Goal: Find specific page/section: Find specific page/section

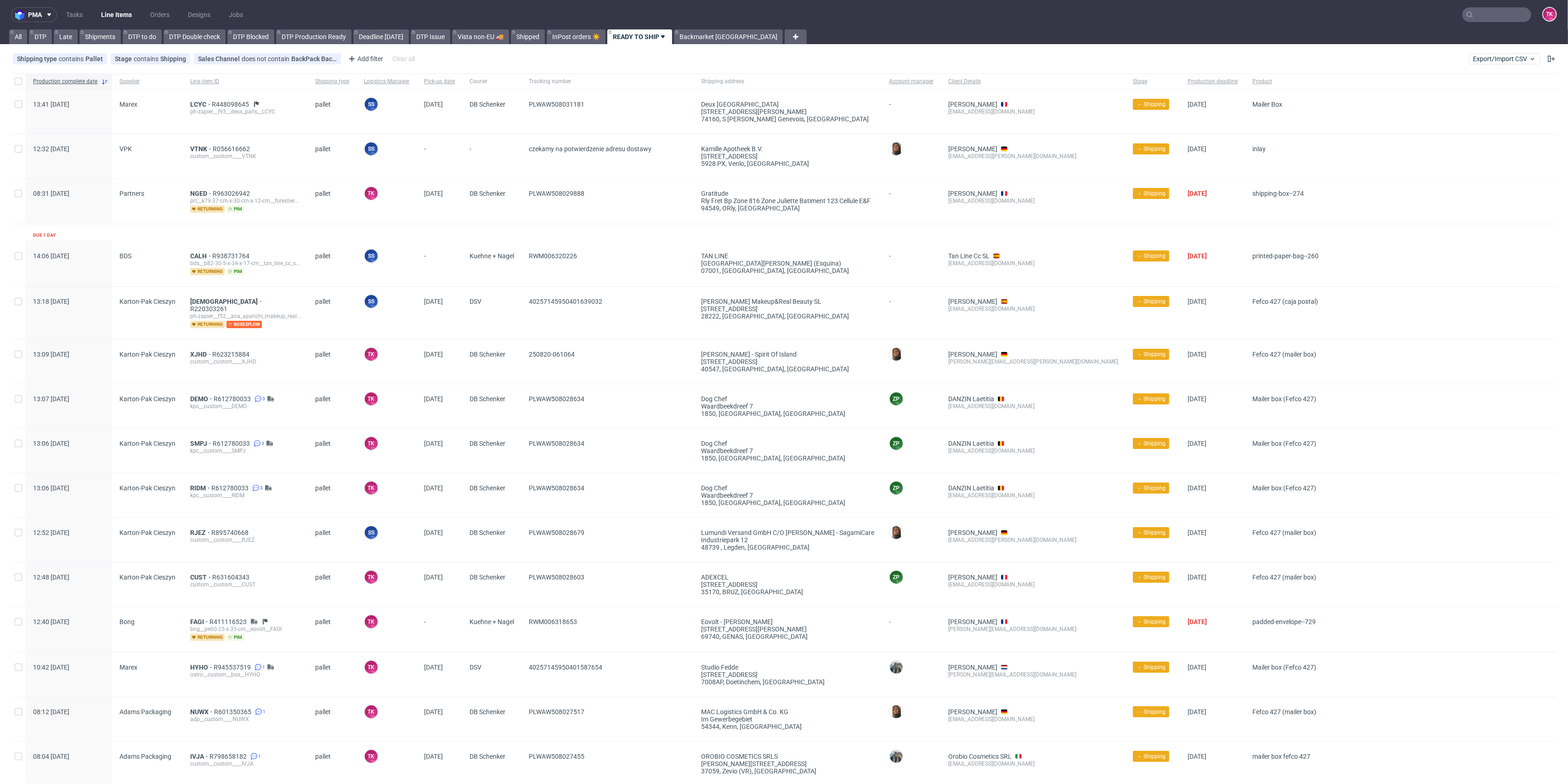
click at [1483, 17] on input "text" at bounding box center [1497, 15] width 69 height 15
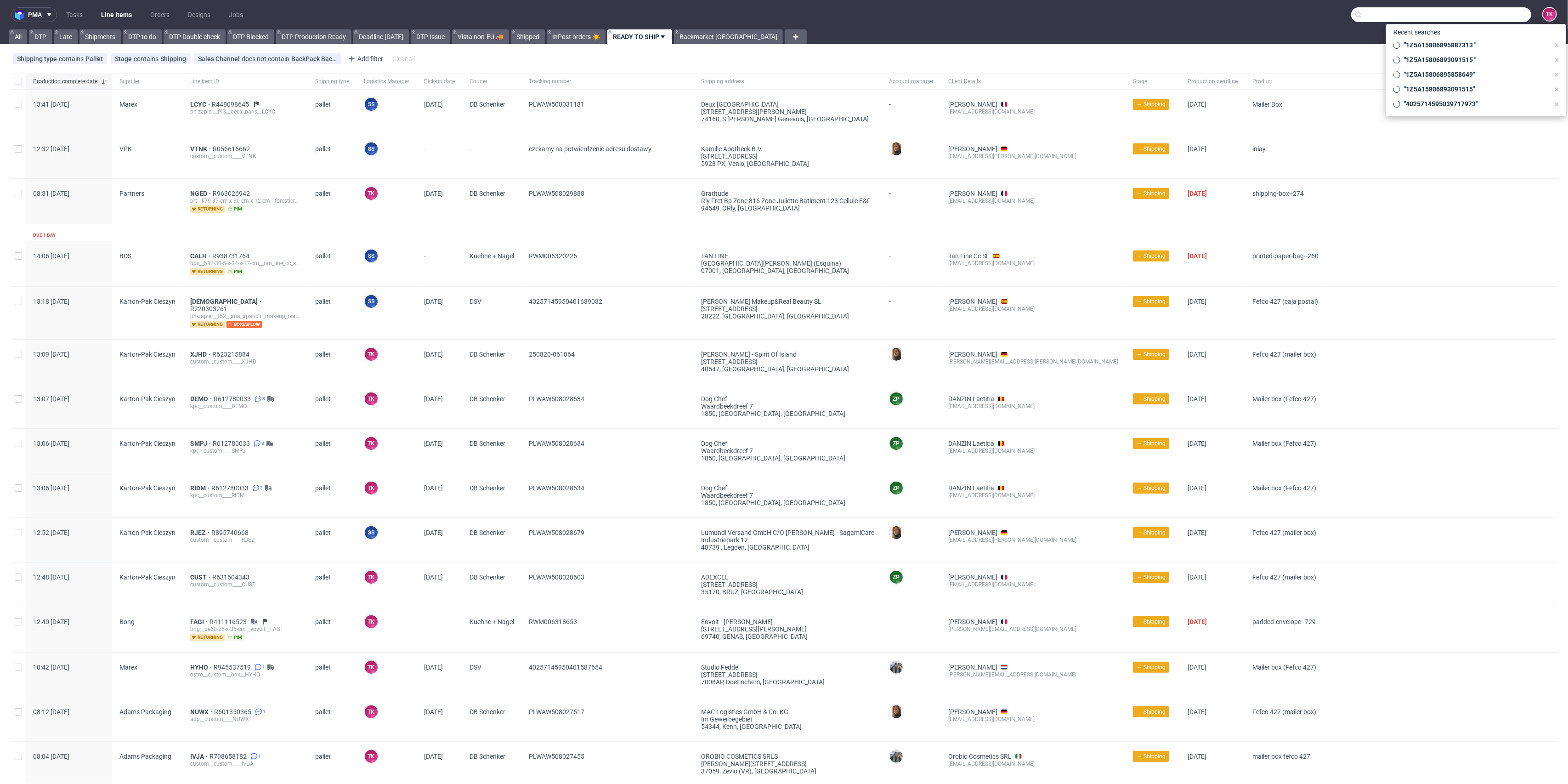
paste input "PLWAW508025342"
type input "PLWAW508025342"
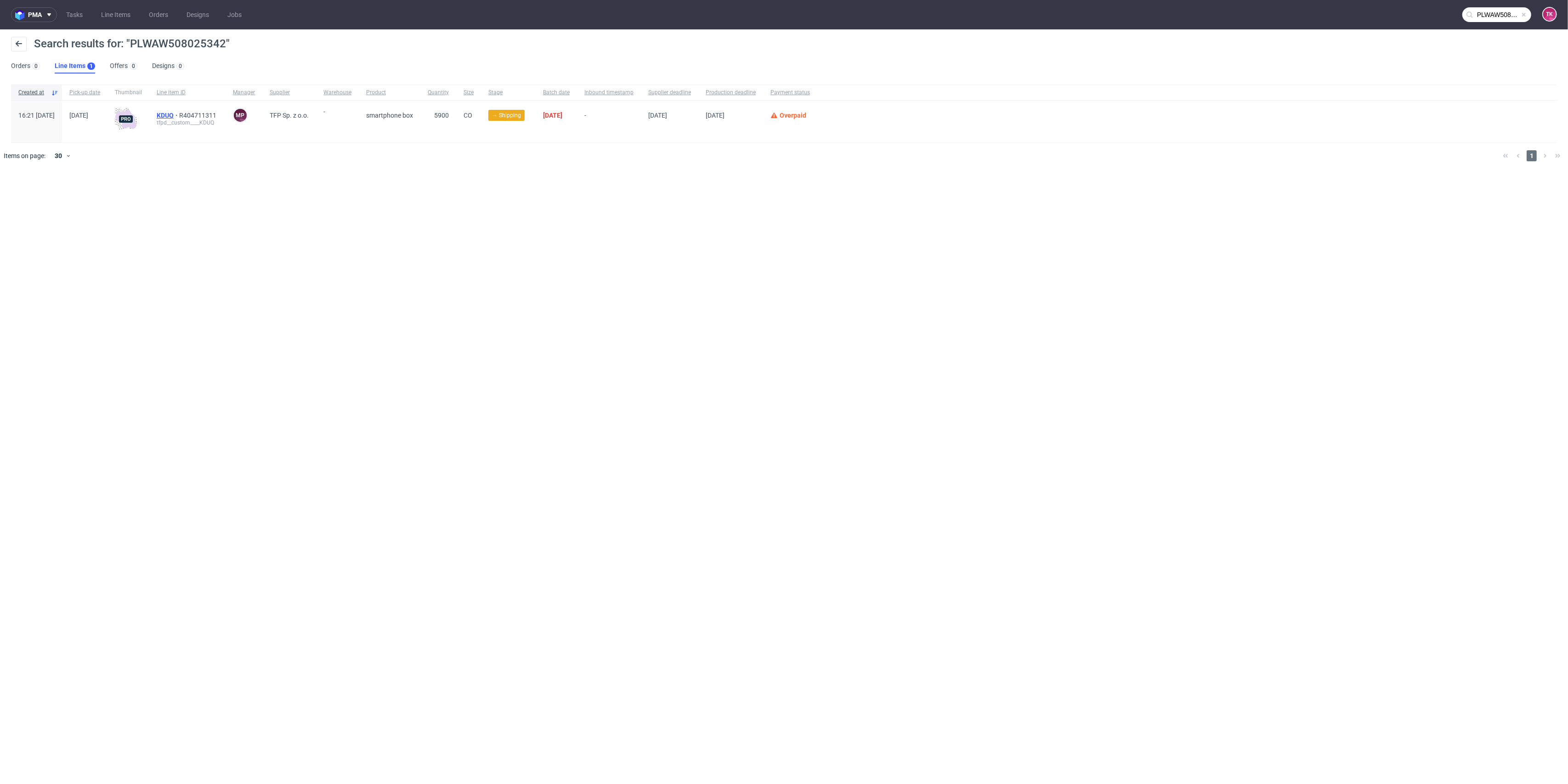
click at [179, 113] on span "KDUQ" at bounding box center [168, 115] width 23 height 7
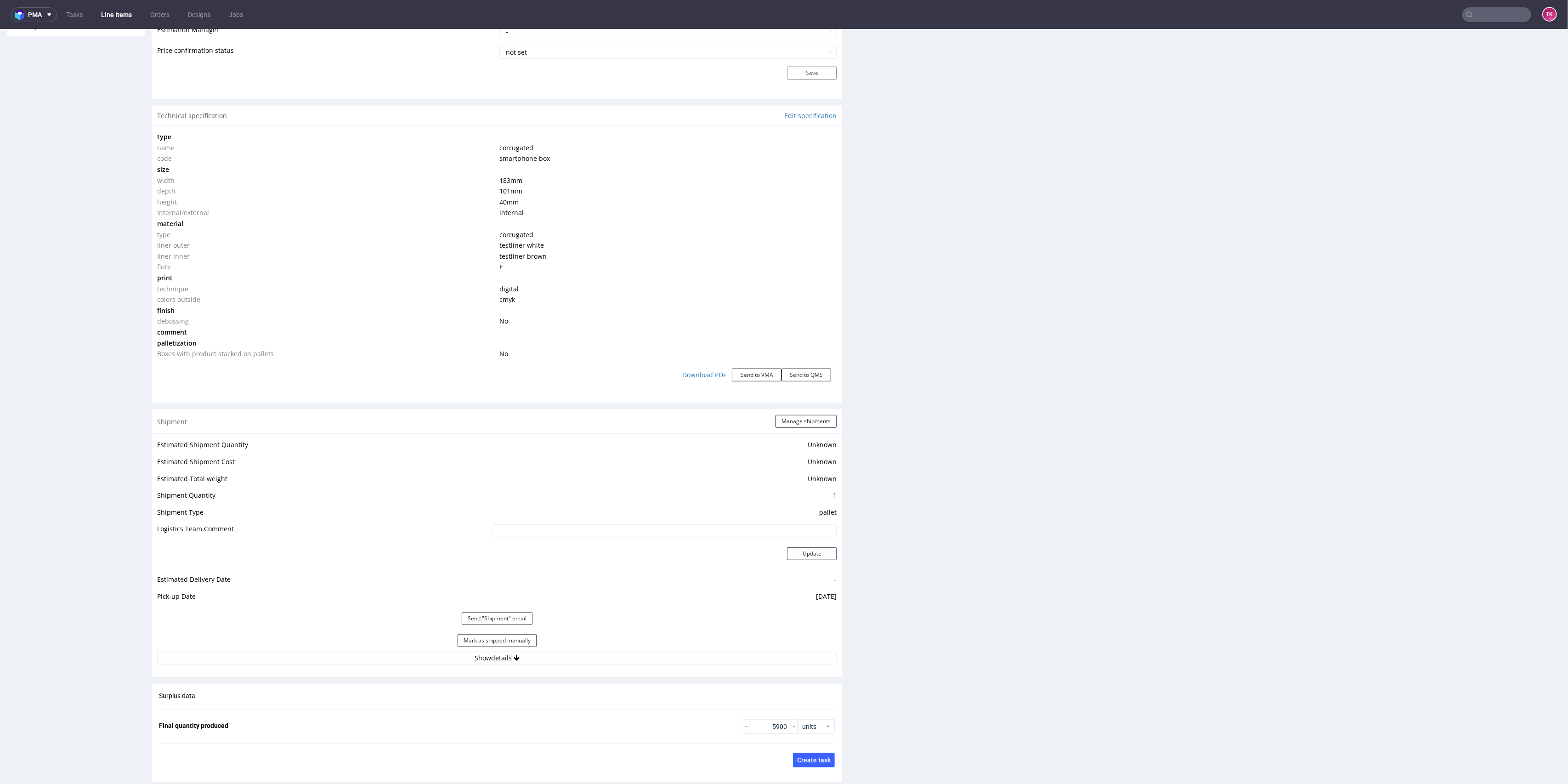
scroll to position [870, 0]
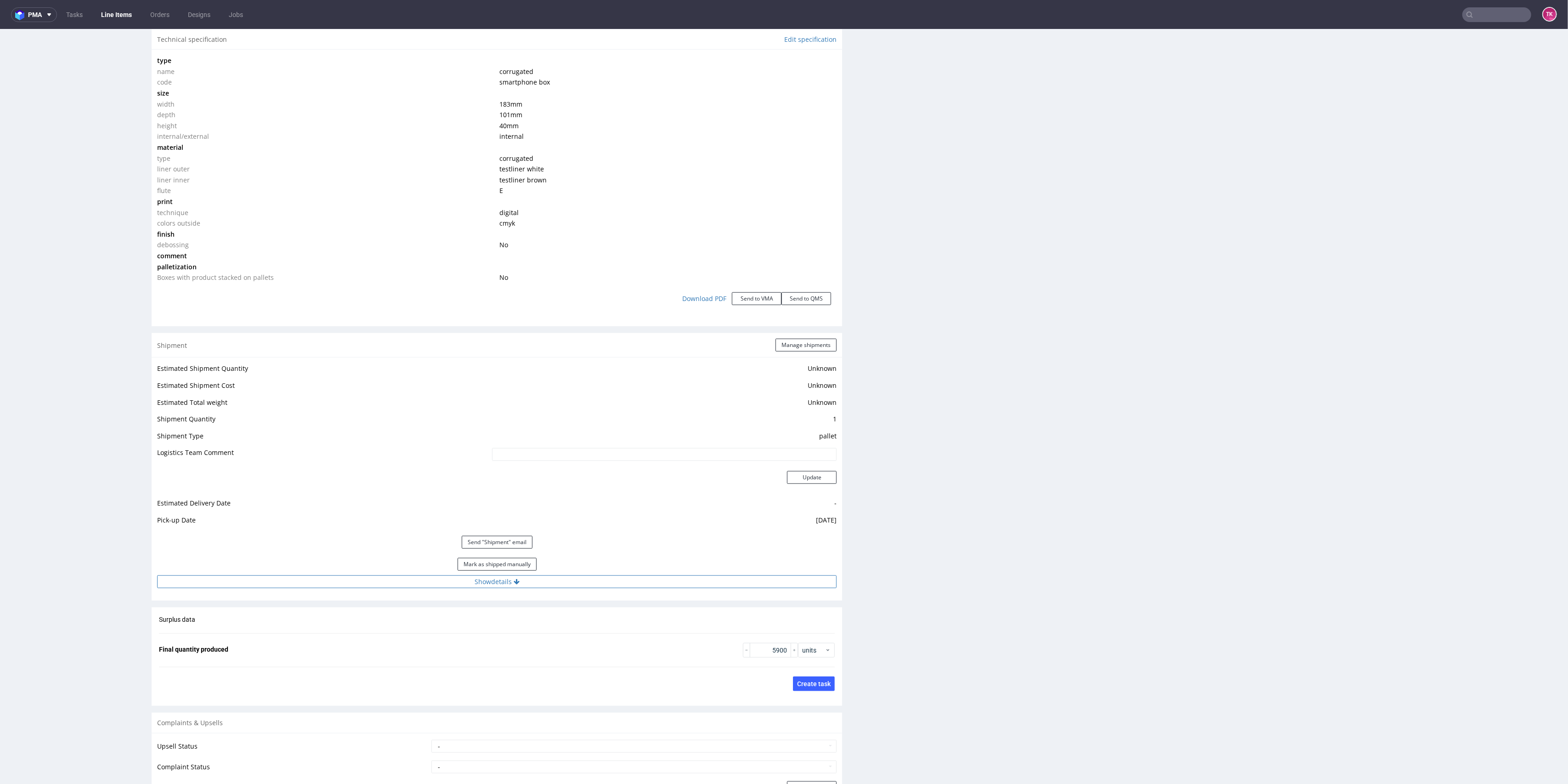
click at [615, 581] on button "Show details" at bounding box center [496, 582] width 680 height 13
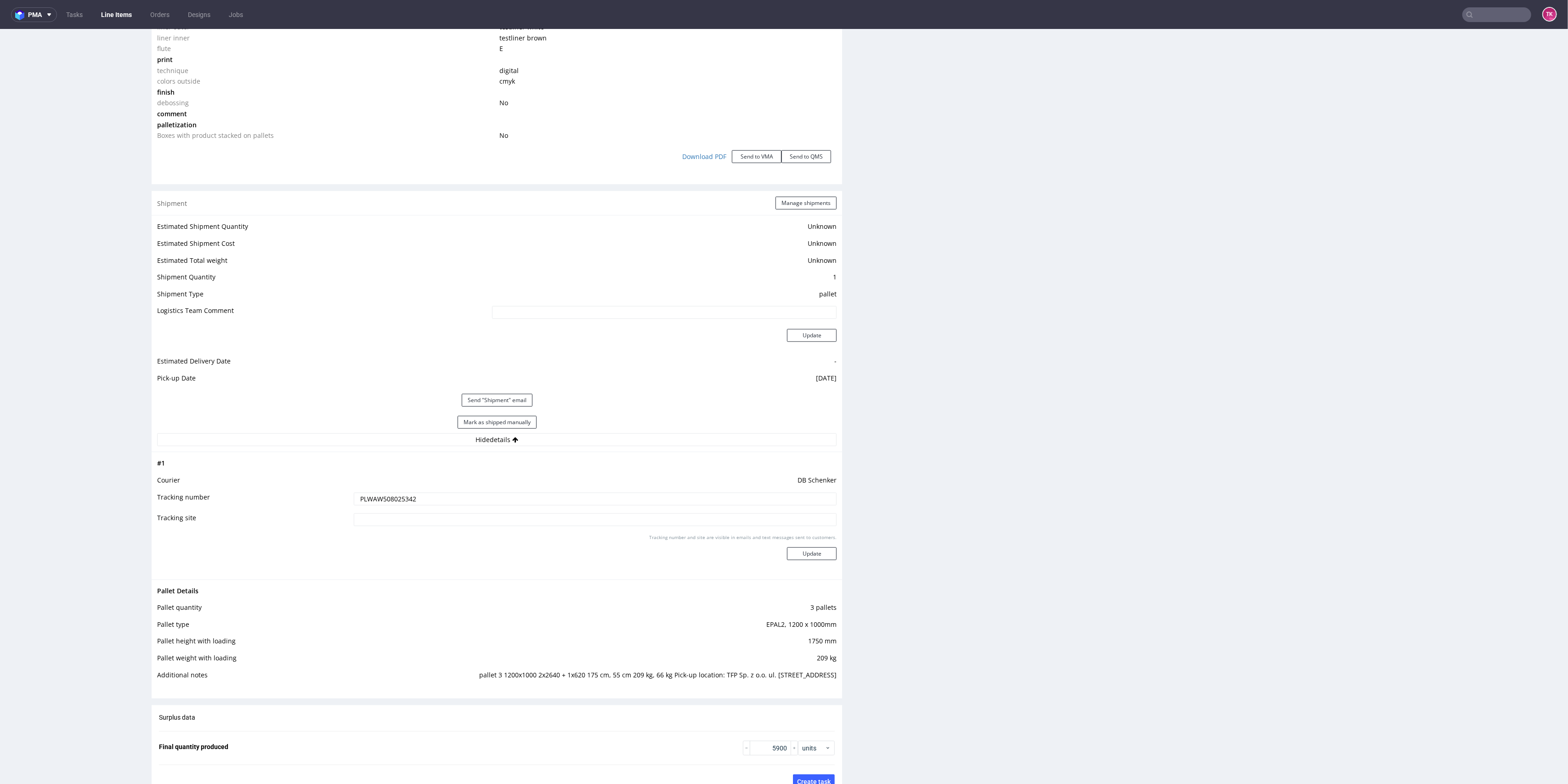
scroll to position [1115, 0]
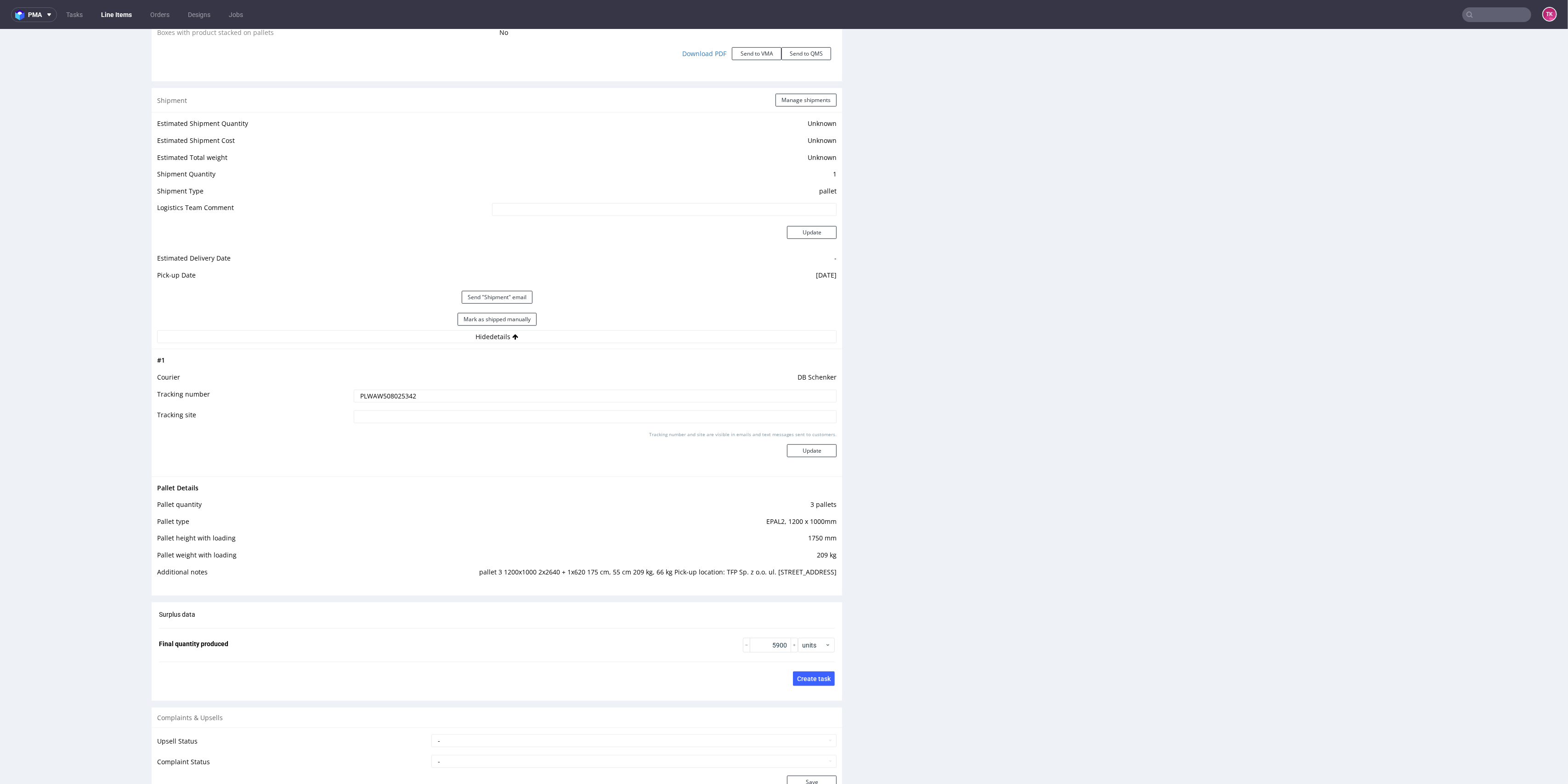
click at [113, 18] on link "Line Items" at bounding box center [116, 15] width 42 height 15
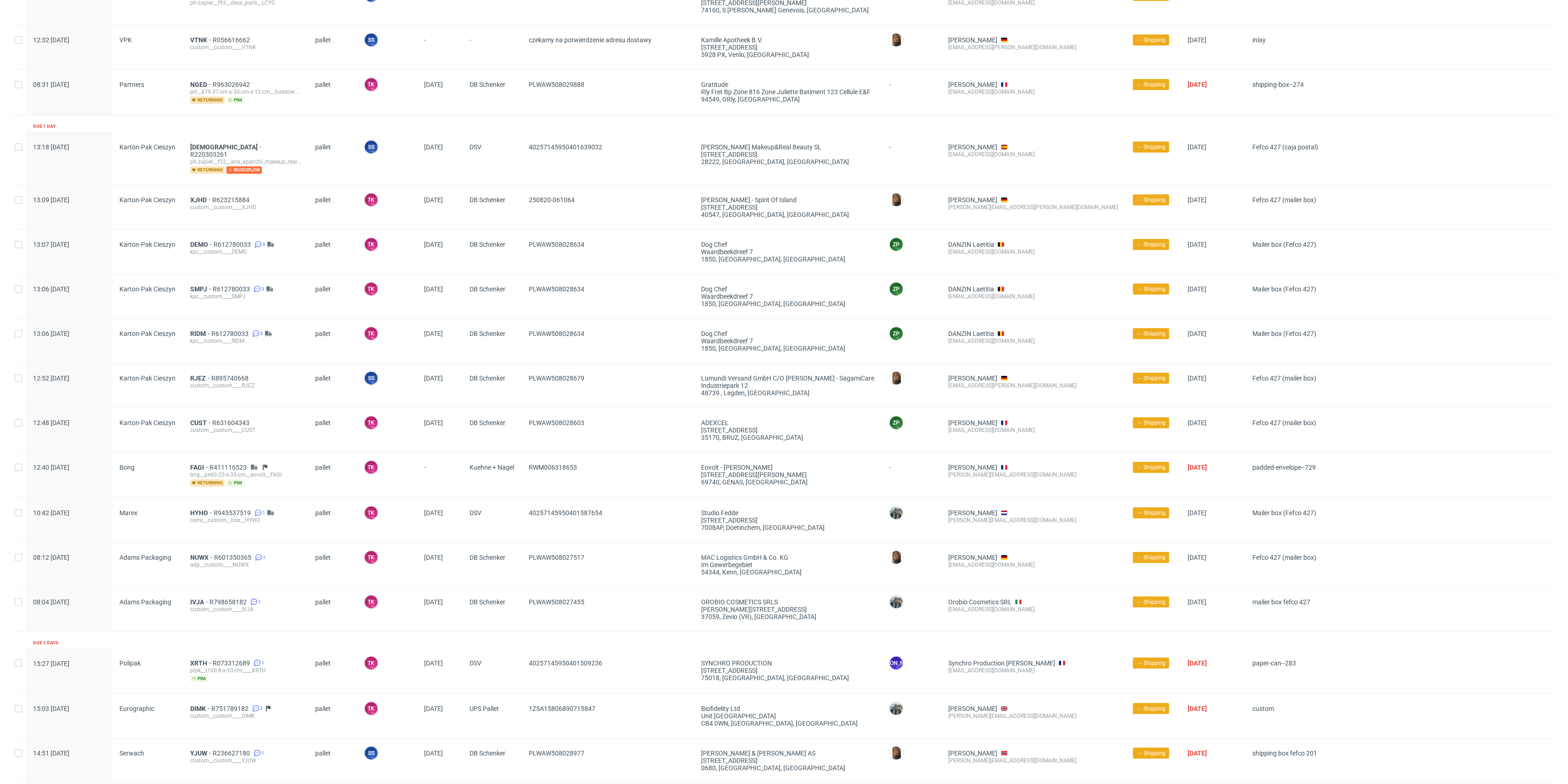
scroll to position [80, 0]
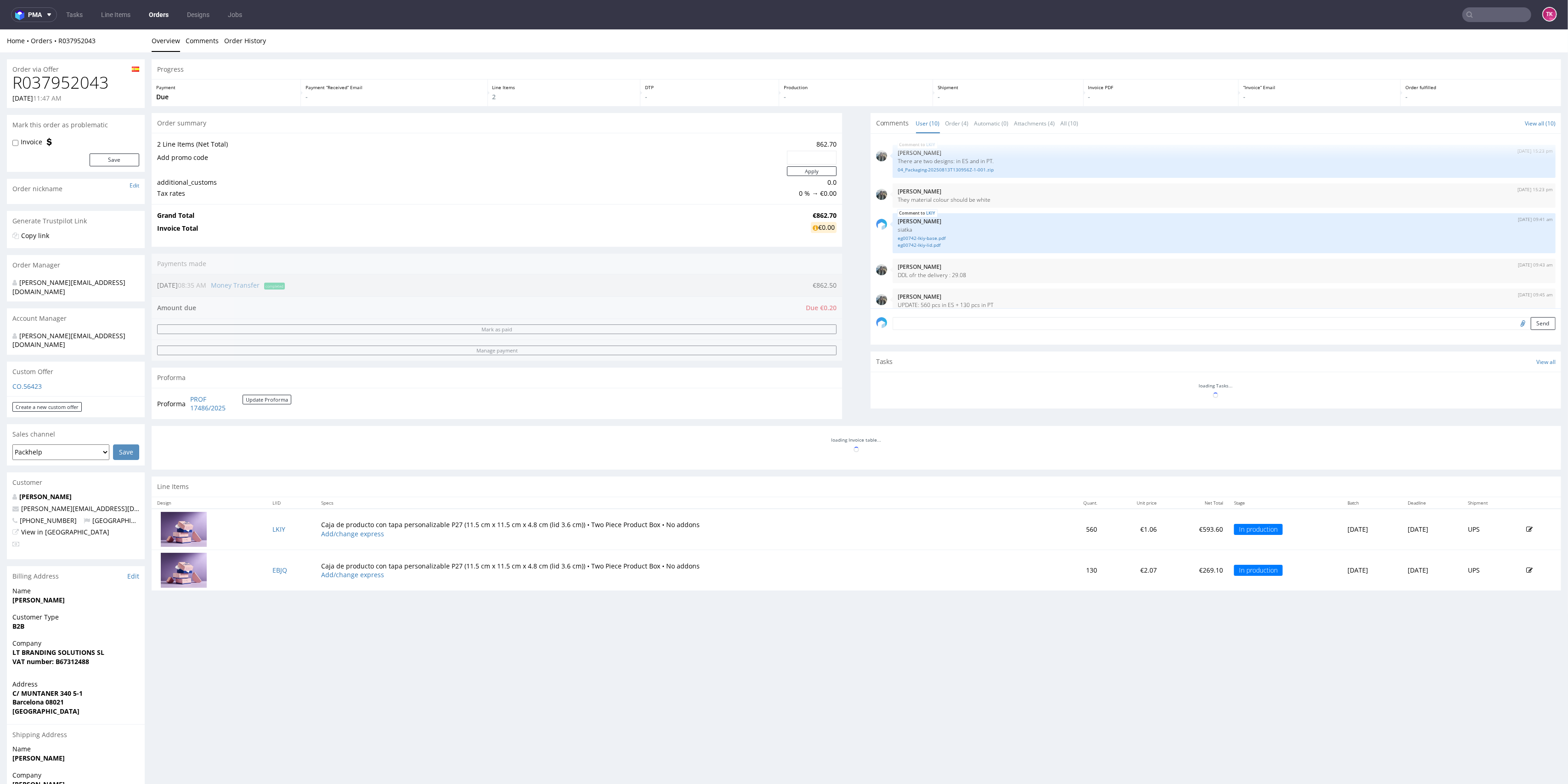
scroll to position [177, 0]
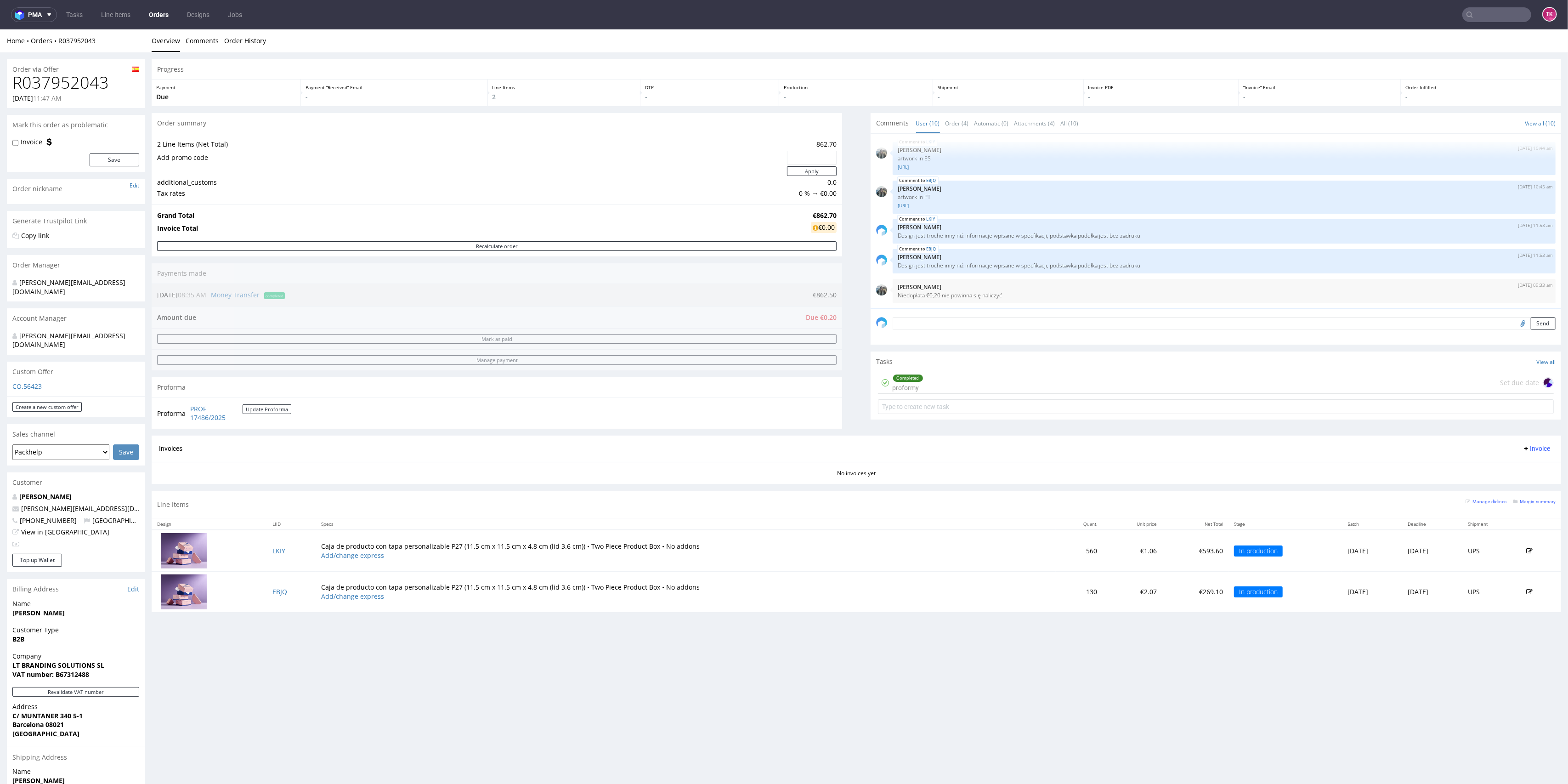
click at [192, 552] on img at bounding box center [183, 550] width 46 height 35
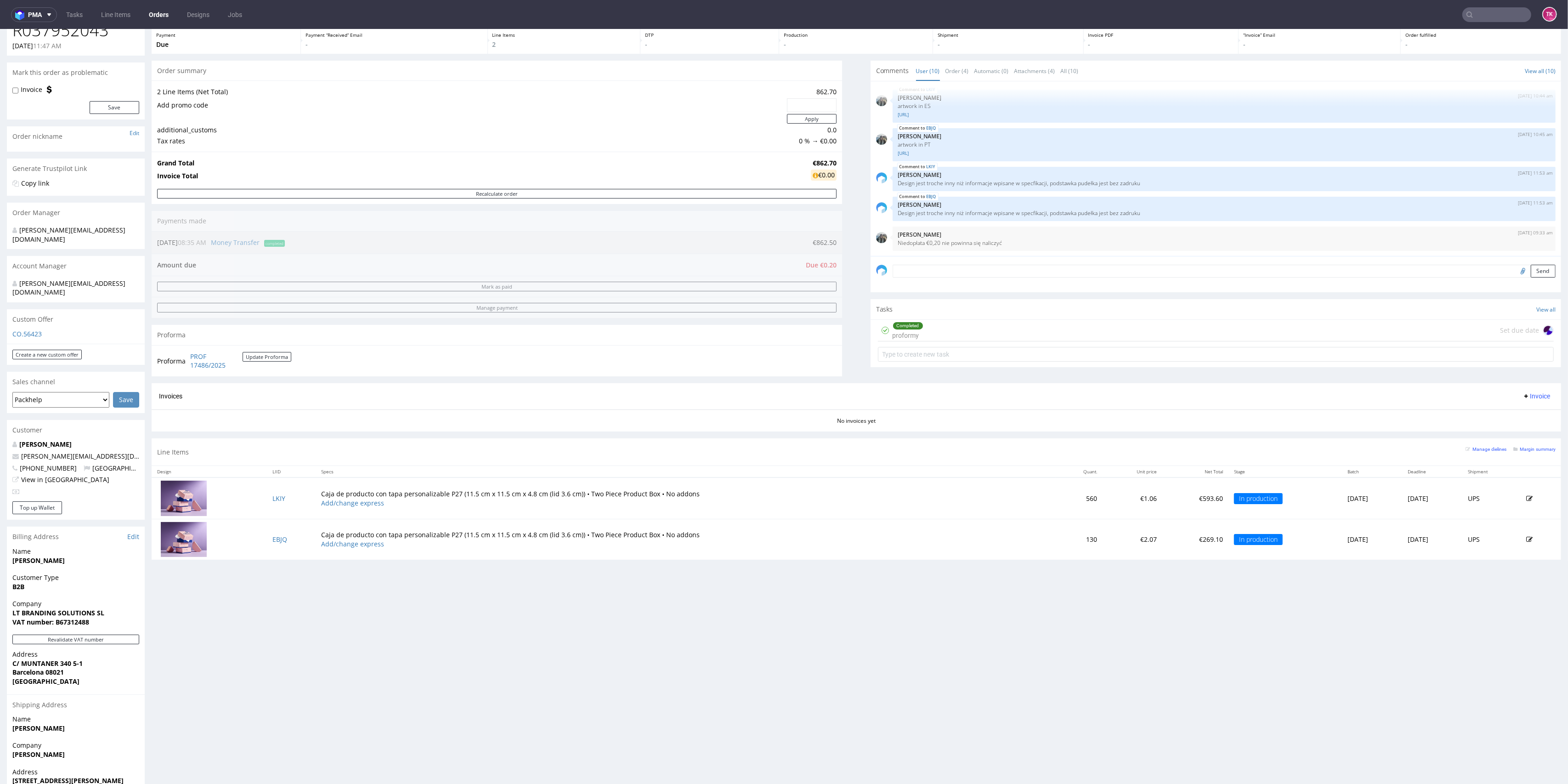
scroll to position [91, 0]
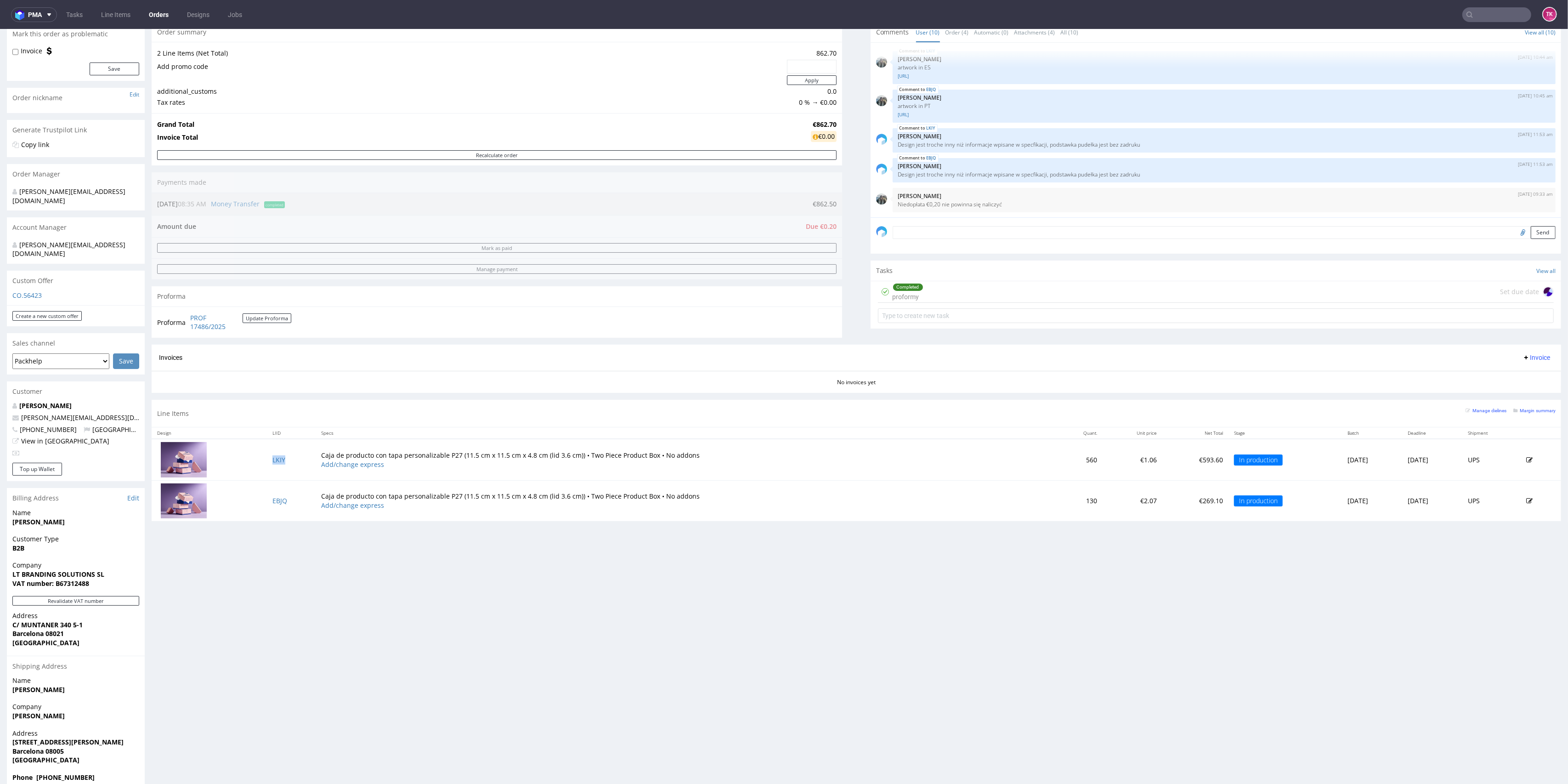
click at [267, 460] on td "LKIY" at bounding box center [291, 459] width 48 height 41
click at [268, 460] on td "LKIY" at bounding box center [291, 459] width 48 height 41
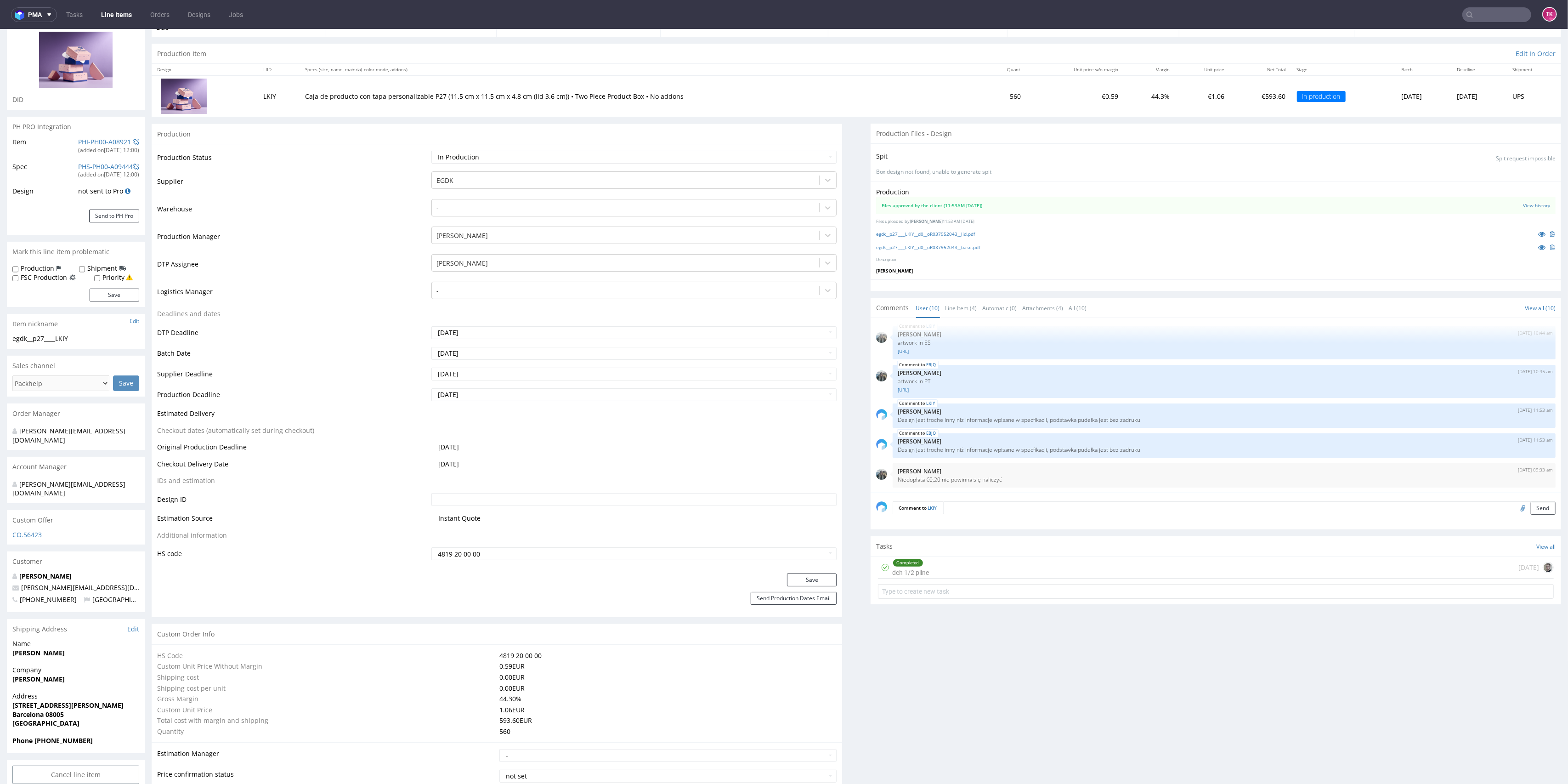
scroll to position [245, 0]
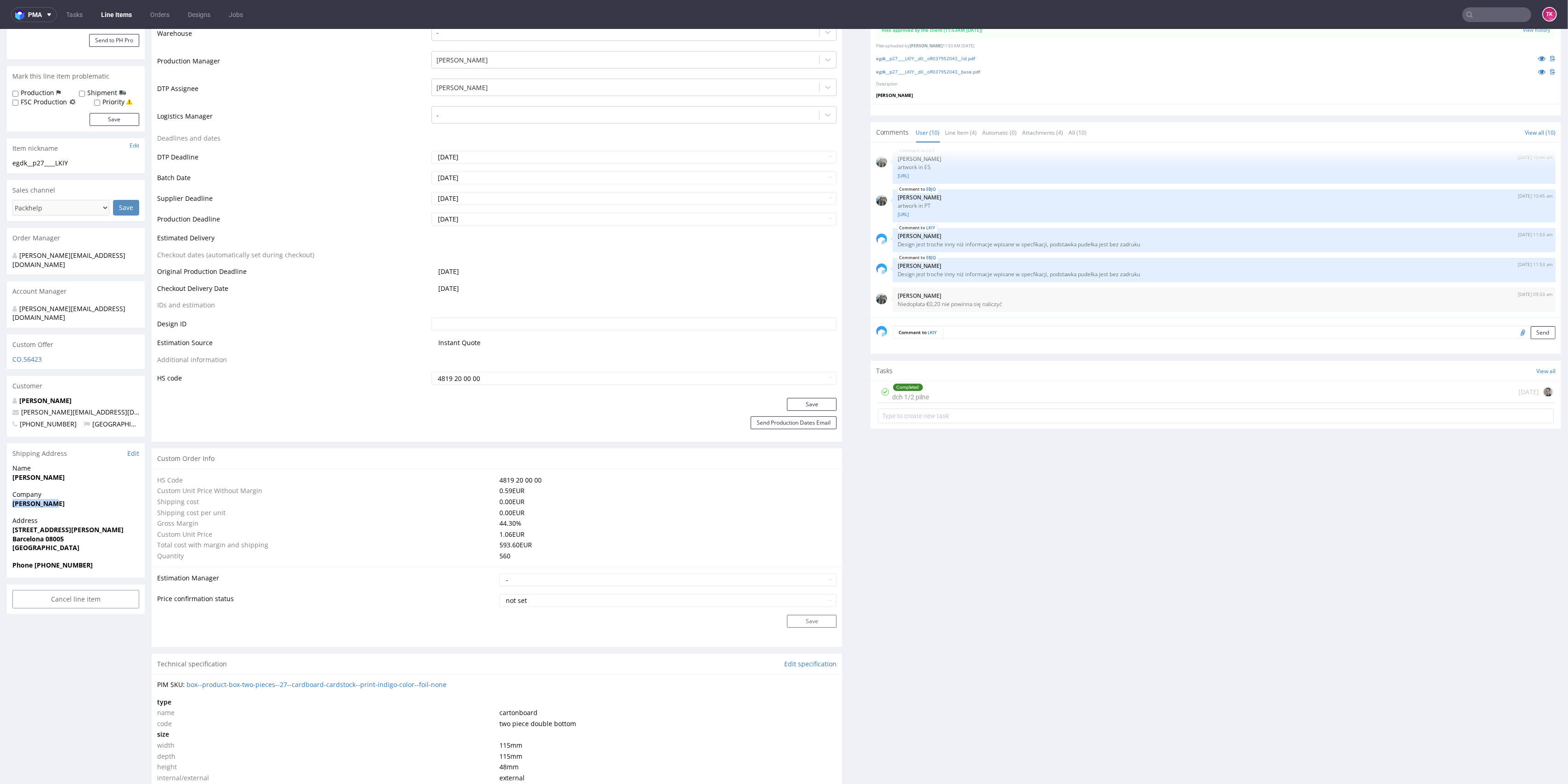
drag, startPoint x: 10, startPoint y: 488, endPoint x: 91, endPoint y: 486, distance: 81.0
click at [91, 490] on div "Company Ximena Apel" at bounding box center [75, 503] width 138 height 26
copy strong "Ximena Apel"
drag, startPoint x: 9, startPoint y: 519, endPoint x: 24, endPoint y: 526, distance: 16.6
click at [45, 534] on div "R037952043 13.08.2025 11:47 AM LKIY DID PH PRO Integration Item PHI-PH00-A08921…" at bounding box center [784, 655] width 1568 height 1695
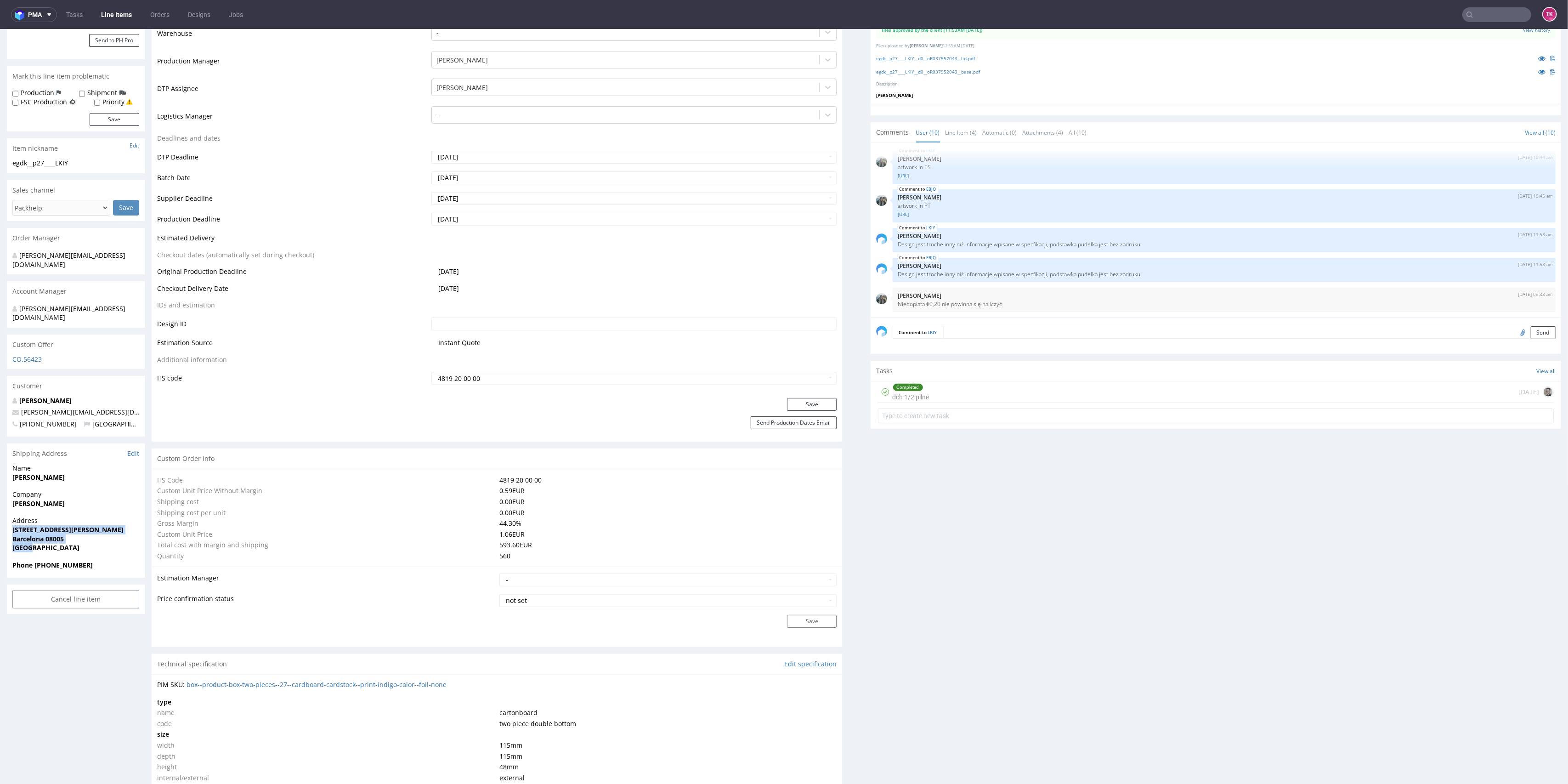
drag, startPoint x: 7, startPoint y: 512, endPoint x: 86, endPoint y: 528, distance: 80.6
click at [86, 528] on div "Address Carrer de Ramon Turró, 109, Sant Martí Barcelona 08005 Spain" at bounding box center [75, 538] width 138 height 44
copy p "Carrer de Ramon Turró, 109, Sant Martí Barcelona 08005 Spain"
